Goal: Use online tool/utility: Utilize a website feature to perform a specific function

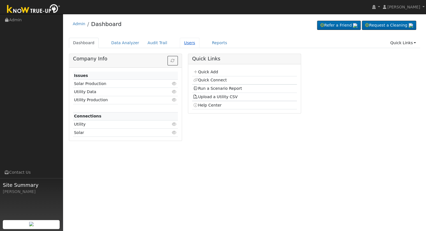
click at [180, 41] on link "Users" at bounding box center [190, 43] width 20 height 10
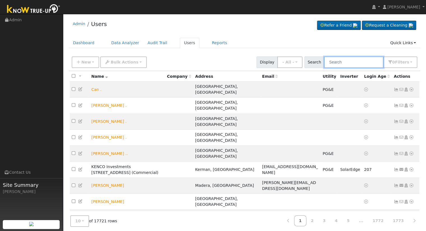
click at [364, 64] on input "text" at bounding box center [353, 62] width 59 height 11
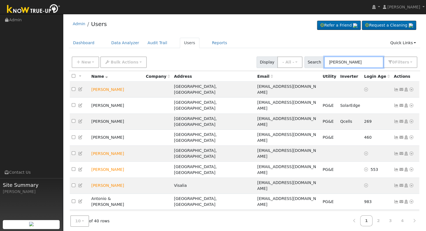
type input "antonio"
click at [412, 216] on icon at bounding box center [411, 218] width 5 height 4
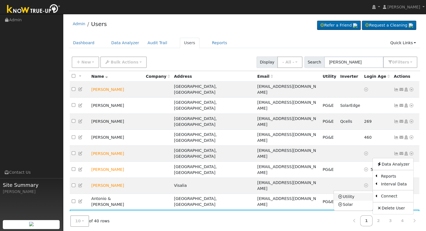
click at [355, 193] on link "Utility" at bounding box center [353, 197] width 39 height 8
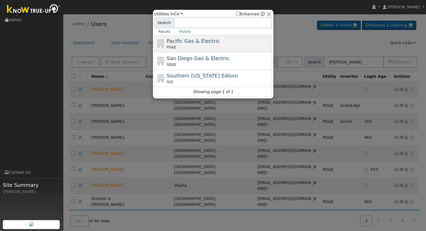
click at [184, 45] on div "Pacific Gas & Electric PG&E" at bounding box center [219, 43] width 104 height 13
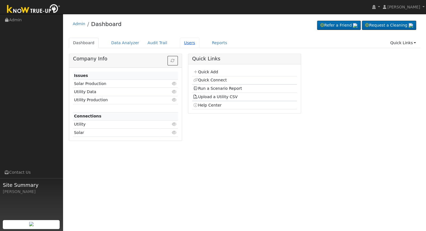
click at [182, 41] on link "Users" at bounding box center [190, 43] width 20 height 10
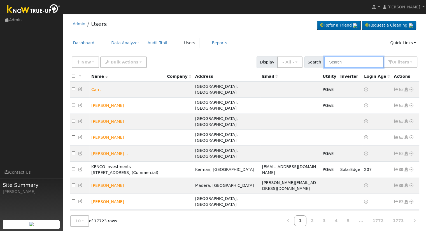
click at [354, 65] on input "text" at bounding box center [353, 62] width 59 height 11
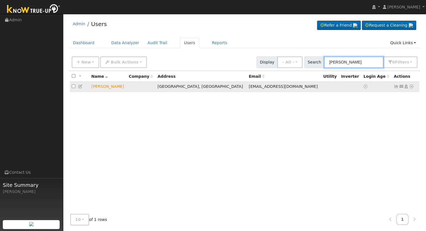
type input "antonio cor"
click at [412, 88] on icon at bounding box center [411, 87] width 5 height 4
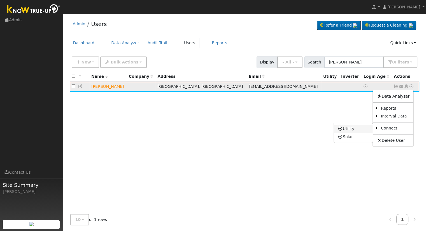
click at [349, 133] on link "Utility" at bounding box center [353, 129] width 39 height 8
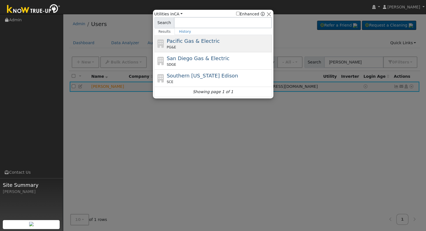
click at [202, 42] on span "Pacific Gas & Electric" at bounding box center [193, 41] width 53 height 6
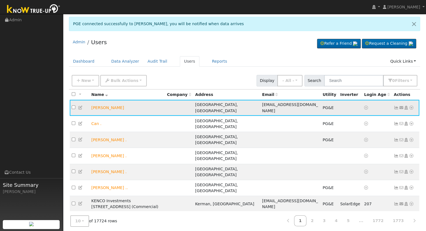
click at [411, 108] on icon at bounding box center [411, 108] width 5 height 4
click at [269, 60] on ul "Dashboard Data Analyzer Audit Trail Users Reports Quick Links Quick Add Quick C…" at bounding box center [245, 61] width 352 height 10
click at [413, 109] on icon at bounding box center [411, 108] width 5 height 4
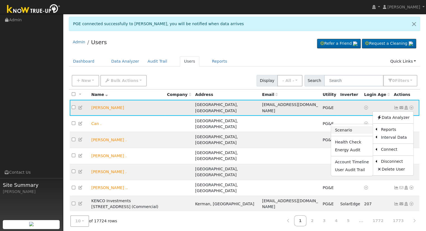
click at [362, 132] on link "Scenario" at bounding box center [352, 130] width 42 height 8
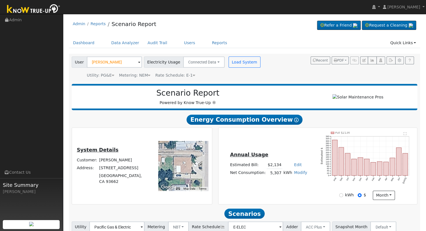
click at [295, 167] on link "Edit" at bounding box center [298, 165] width 8 height 4
type input "2441"
click at [289, 153] on td "Annual Usage" at bounding box center [268, 156] width 79 height 10
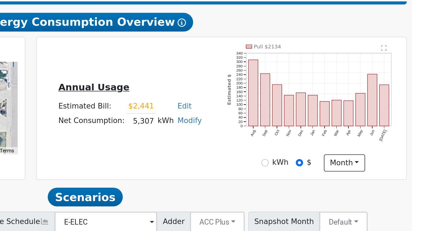
scroll to position [1, 0]
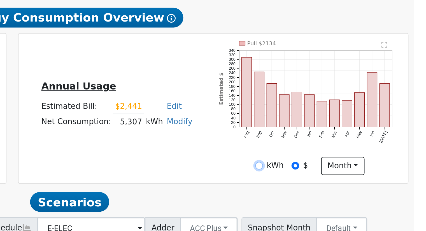
click at [343, 196] on input "kWh" at bounding box center [341, 194] width 4 height 4
radio input "true"
radio input "false"
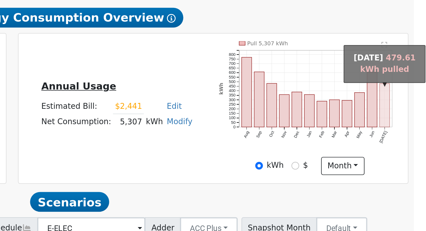
click at [407, 159] on rect "onclick=""" at bounding box center [405, 163] width 5 height 22
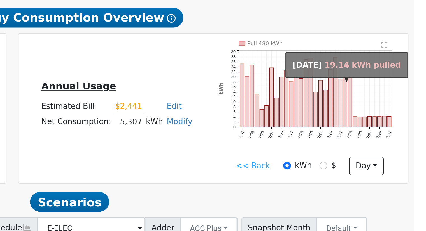
click at [384, 171] on rect "onclick=""" at bounding box center [383, 162] width 2 height 24
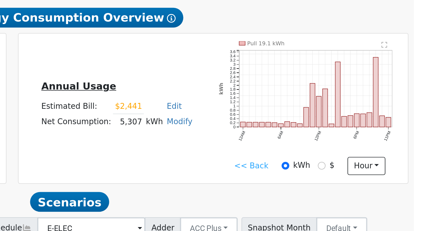
click at [339, 196] on link "<< Back" at bounding box center [337, 195] width 17 height 6
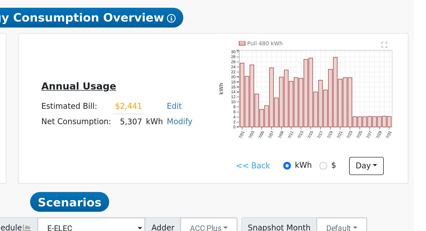
click at [337, 196] on link "<< Back" at bounding box center [337, 195] width 17 height 6
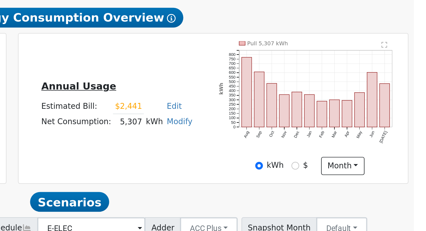
drag, startPoint x: 271, startPoint y: 172, endPoint x: 289, endPoint y: 174, distance: 18.3
click at [289, 174] on tr "Net Consumption: 5,307 kWh Modify Add Consumption Add Electric Vehicle Add Cons…" at bounding box center [268, 172] width 79 height 8
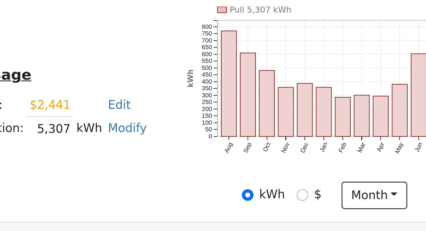
click at [274, 185] on div "Annual Usage Estimated Bill: $2,441 Edit Estimated Bill $ 2441 Annual Net Consu…" at bounding box center [317, 165] width 197 height 68
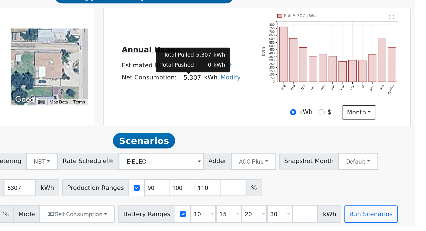
scroll to position [44, 0]
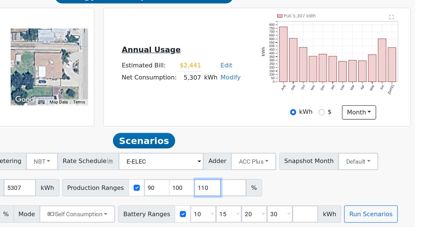
click at [278, 205] on input "110" at bounding box center [286, 203] width 17 height 11
type input "1"
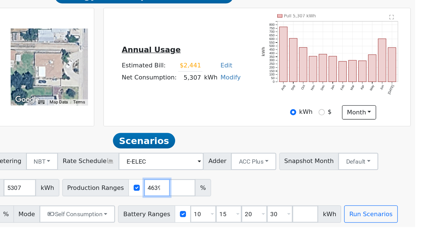
scroll to position [0, 12]
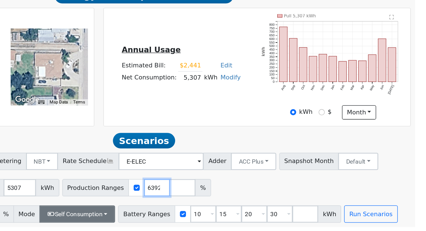
type input "133.446392"
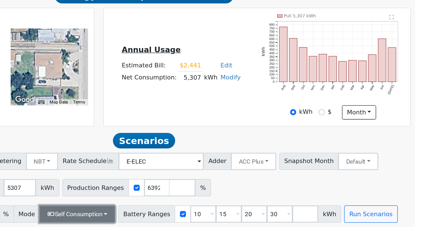
click at [210, 217] on button "Self Consumption" at bounding box center [201, 220] width 49 height 11
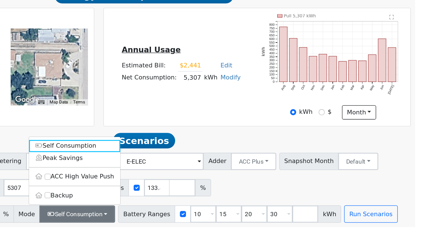
click at [323, 210] on div "Utility Pacific Gas & Electric Metering NBT NEM NBT Rate Schedule E-ELEC Adder …" at bounding box center [245, 202] width 352 height 45
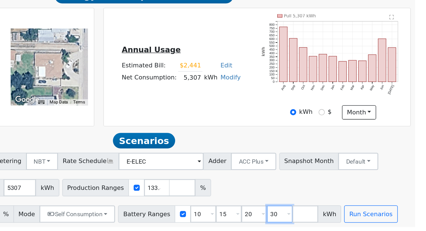
click at [324, 220] on input "30" at bounding box center [332, 220] width 17 height 11
type input "3"
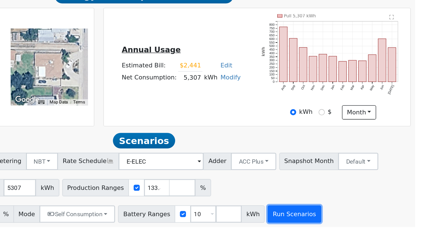
click at [331, 221] on button "Run Scenarios" at bounding box center [342, 220] width 34 height 11
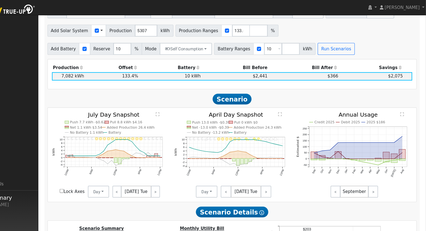
scroll to position [163, 0]
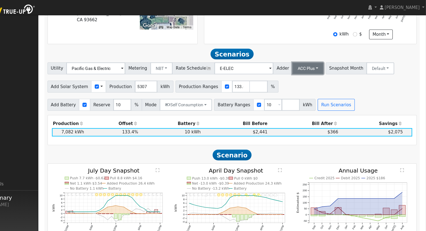
click at [314, 64] on button "ACC Plus" at bounding box center [315, 64] width 29 height 11
click at [307, 96] on link "SB-535" at bounding box center [309, 92] width 39 height 8
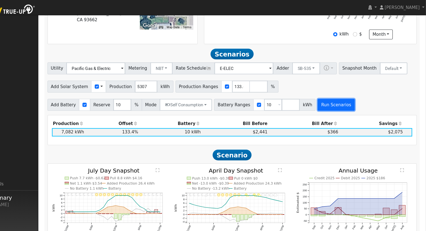
click at [327, 99] on button "Run Scenarios" at bounding box center [342, 98] width 34 height 11
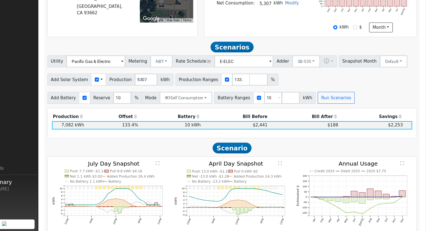
scroll to position [182, 0]
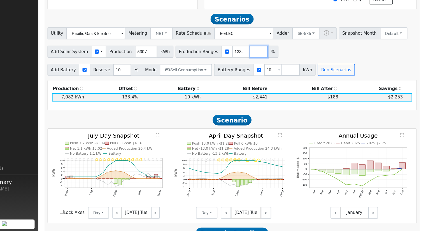
click at [261, 65] on input "number" at bounding box center [269, 62] width 17 height 11
type input "121.820237"
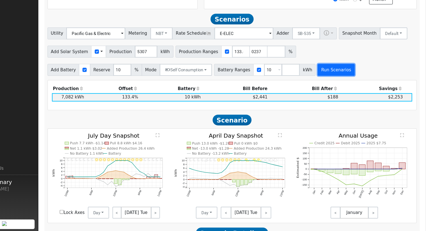
type input "121.820237"
type input "133.446392"
click at [333, 80] on button "Run Scenarios" at bounding box center [342, 80] width 34 height 11
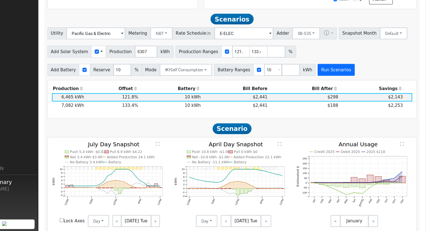
scroll to position [194, 0]
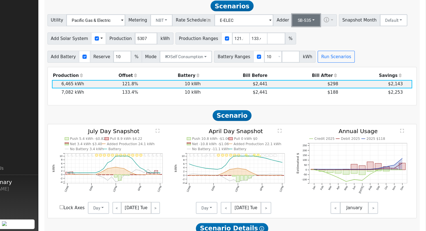
click at [305, 39] on button "SB-535" at bounding box center [314, 33] width 26 height 11
click at [308, 55] on link "ACC Plus" at bounding box center [309, 54] width 39 height 8
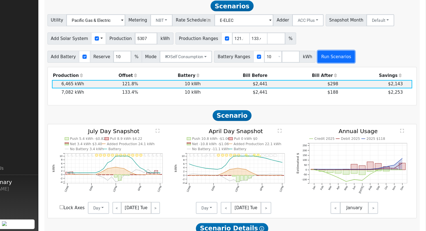
click at [326, 68] on button "Run Scenarios" at bounding box center [342, 67] width 34 height 11
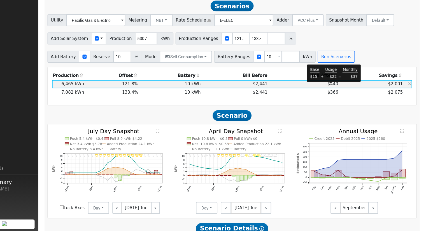
click at [336, 96] on span "$440" at bounding box center [339, 93] width 10 height 4
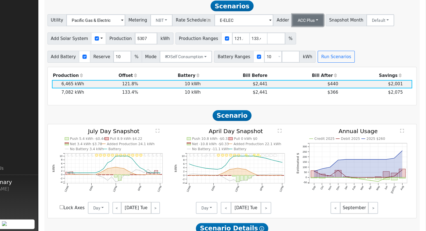
click at [307, 37] on button "ACC Plus" at bounding box center [315, 33] width 29 height 11
click at [310, 62] on link "SB-535" at bounding box center [309, 62] width 39 height 8
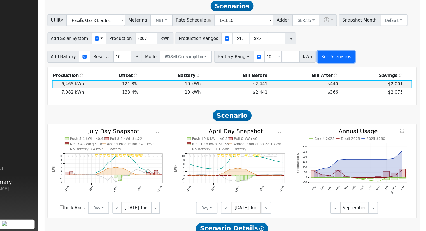
click at [333, 71] on button "Run Scenarios" at bounding box center [342, 67] width 34 height 11
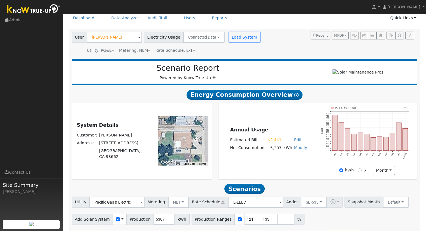
scroll to position [28, 0]
